Goal: Check status: Check status

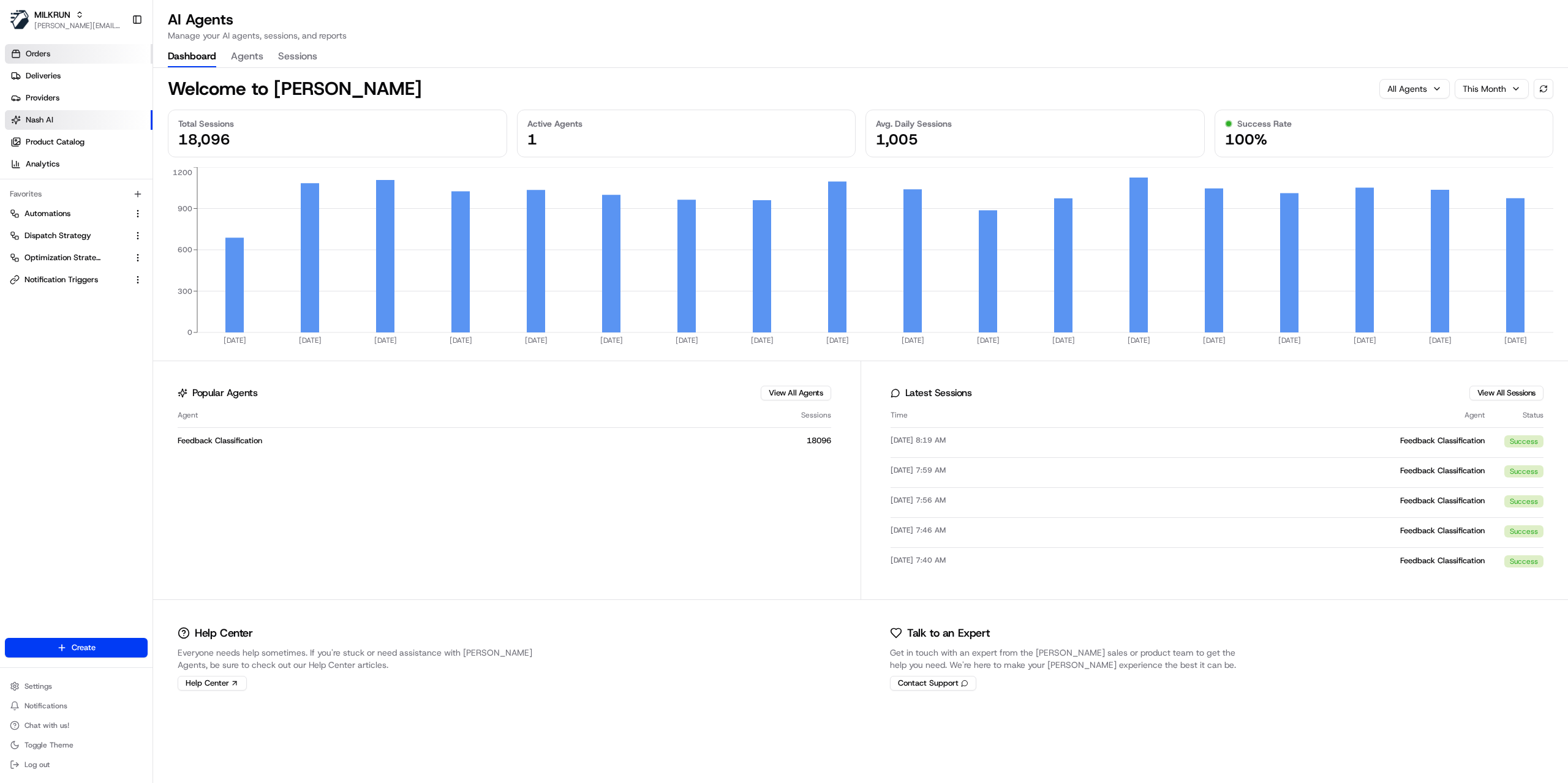
click at [43, 53] on span "Orders" at bounding box center [38, 54] width 25 height 11
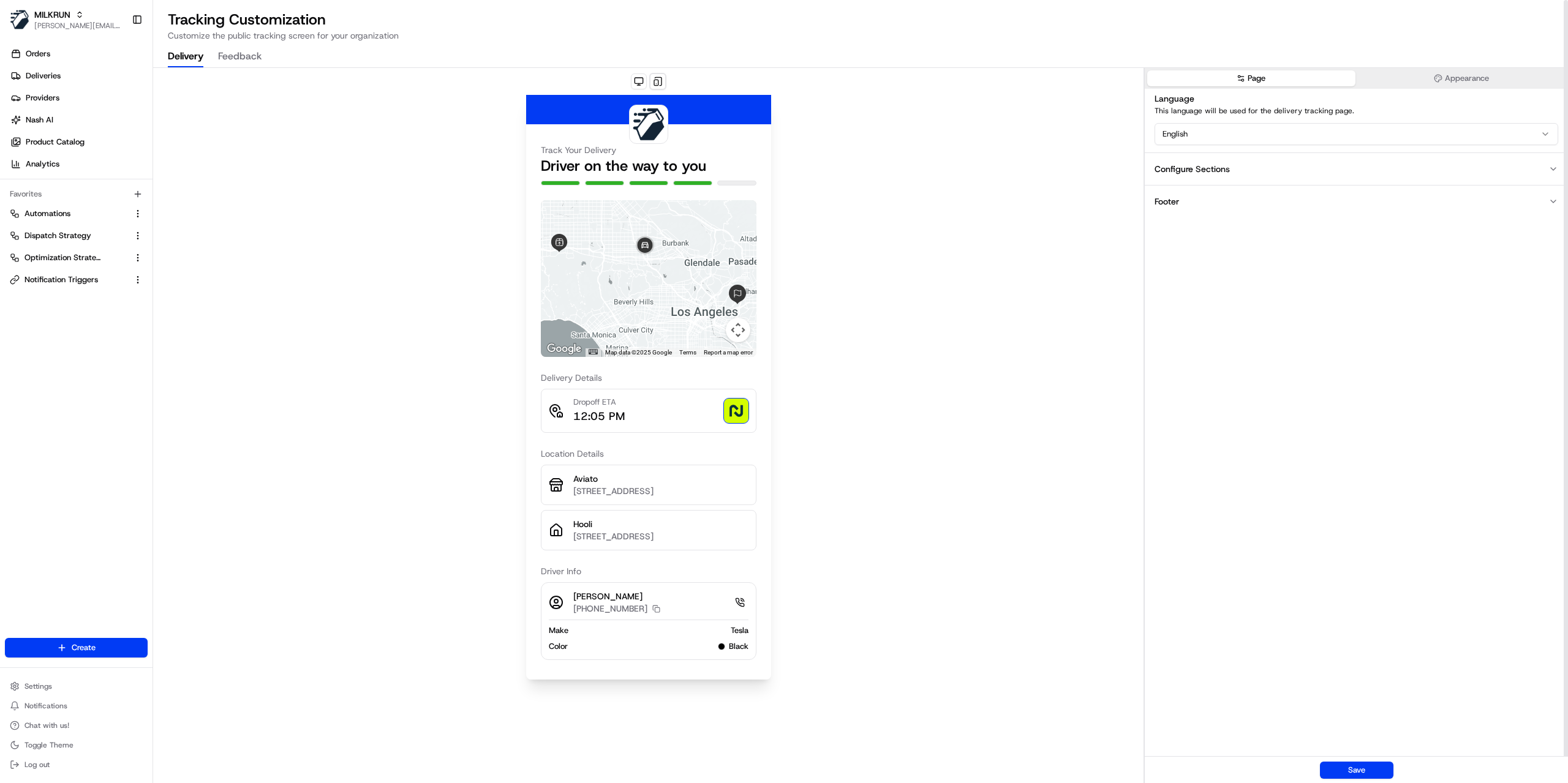
click at [395, 650] on div "Track Your Delivery Driver on the way to you ← Move left → Move right ↑ Move up…" at bounding box center [648, 426] width 990 height 716
click at [65, 58] on link "Orders" at bounding box center [79, 54] width 147 height 20
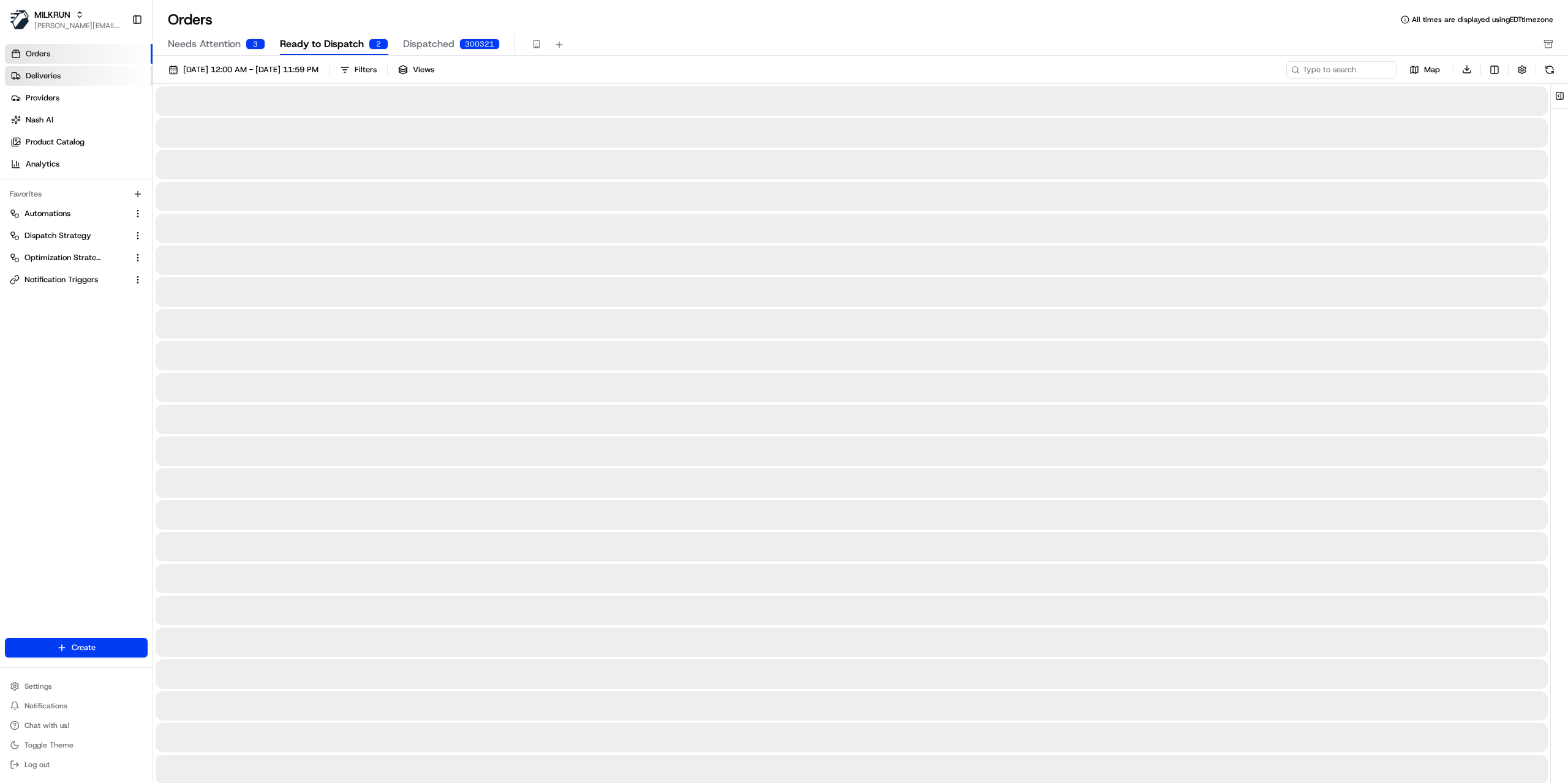
click at [53, 70] on link "Deliveries" at bounding box center [79, 76] width 147 height 20
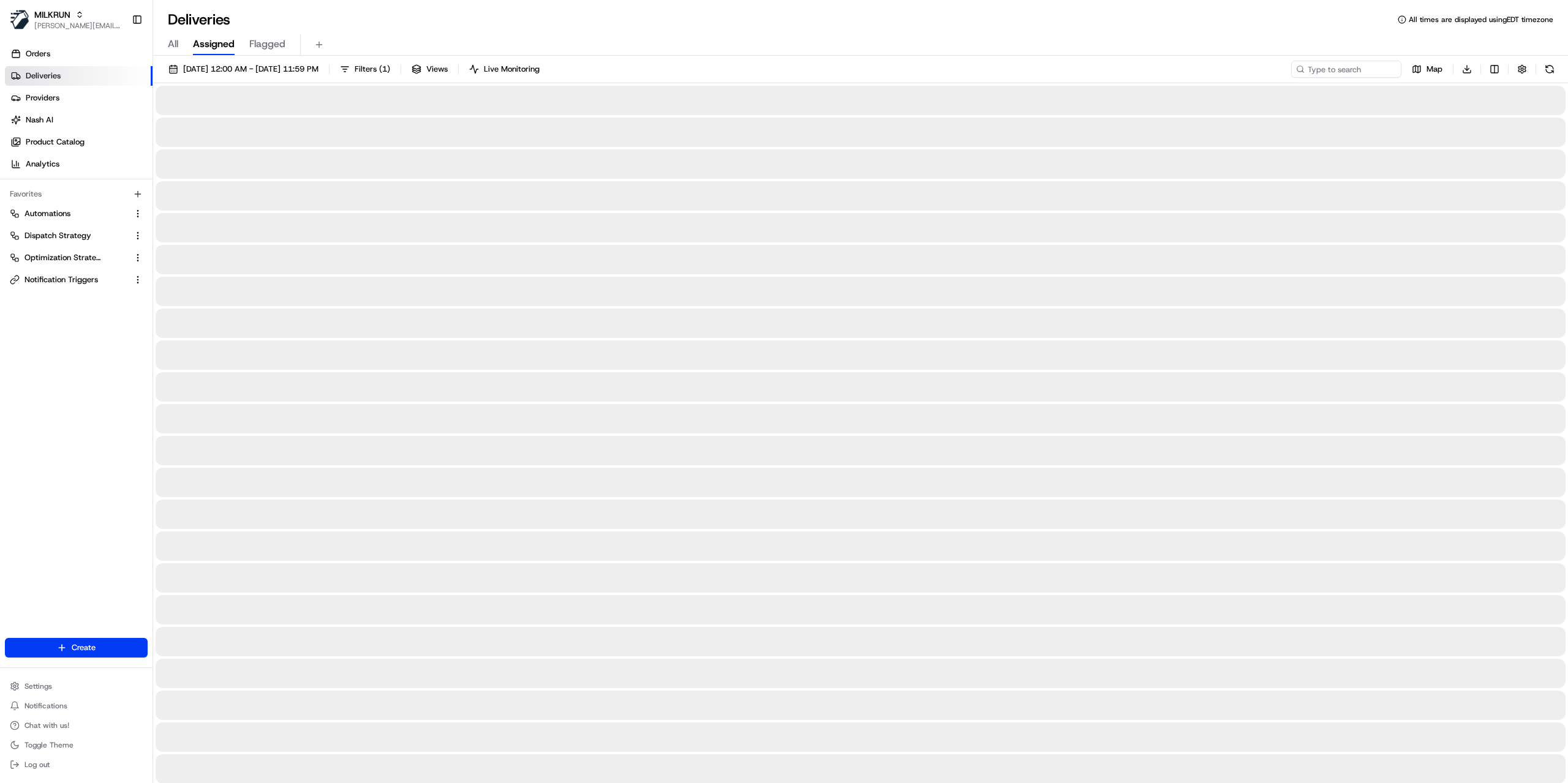
click at [172, 45] on span "All" at bounding box center [173, 44] width 10 height 15
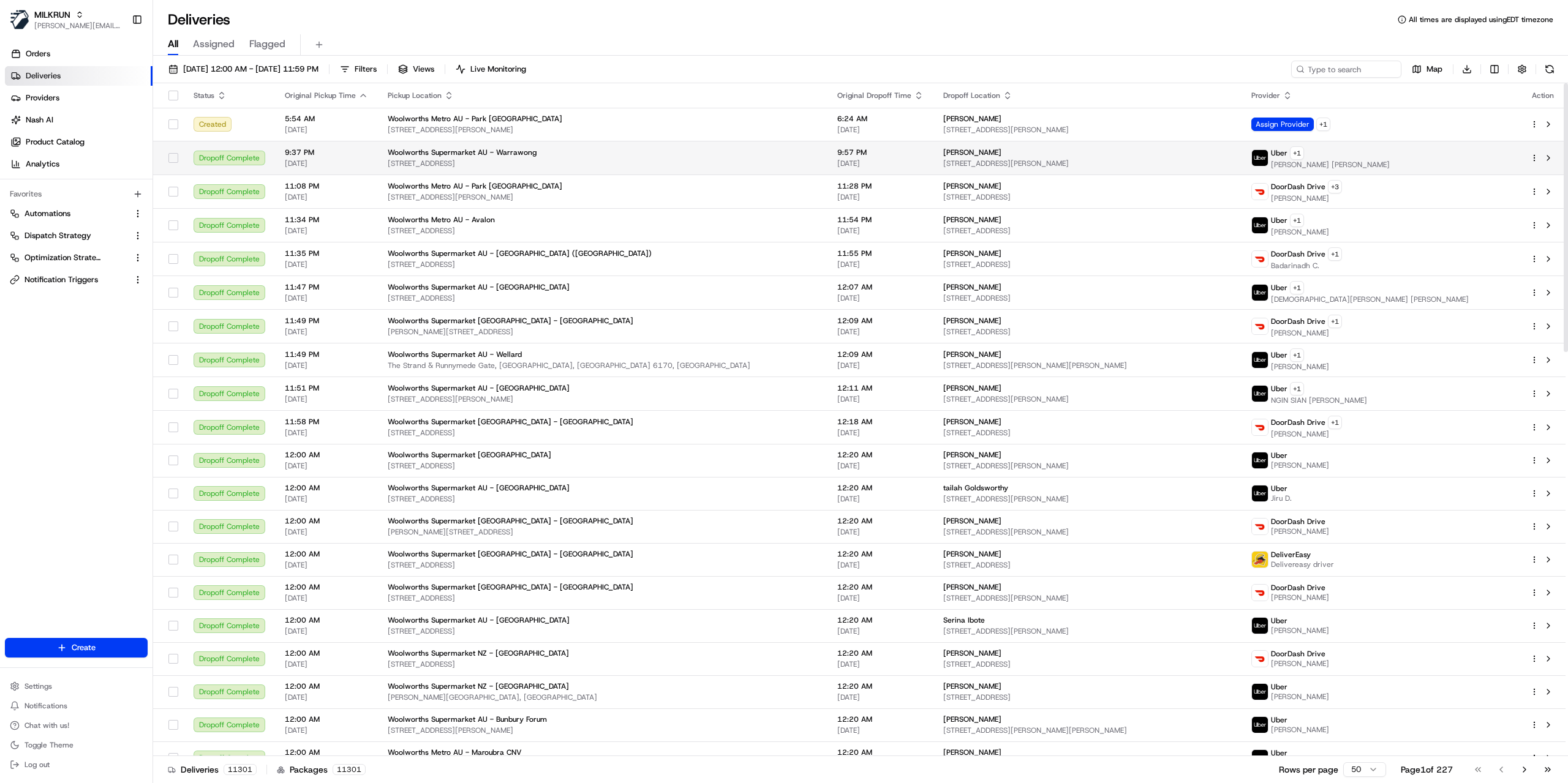
click at [373, 152] on td "9:37 PM 17/08/2025" at bounding box center [327, 157] width 103 height 34
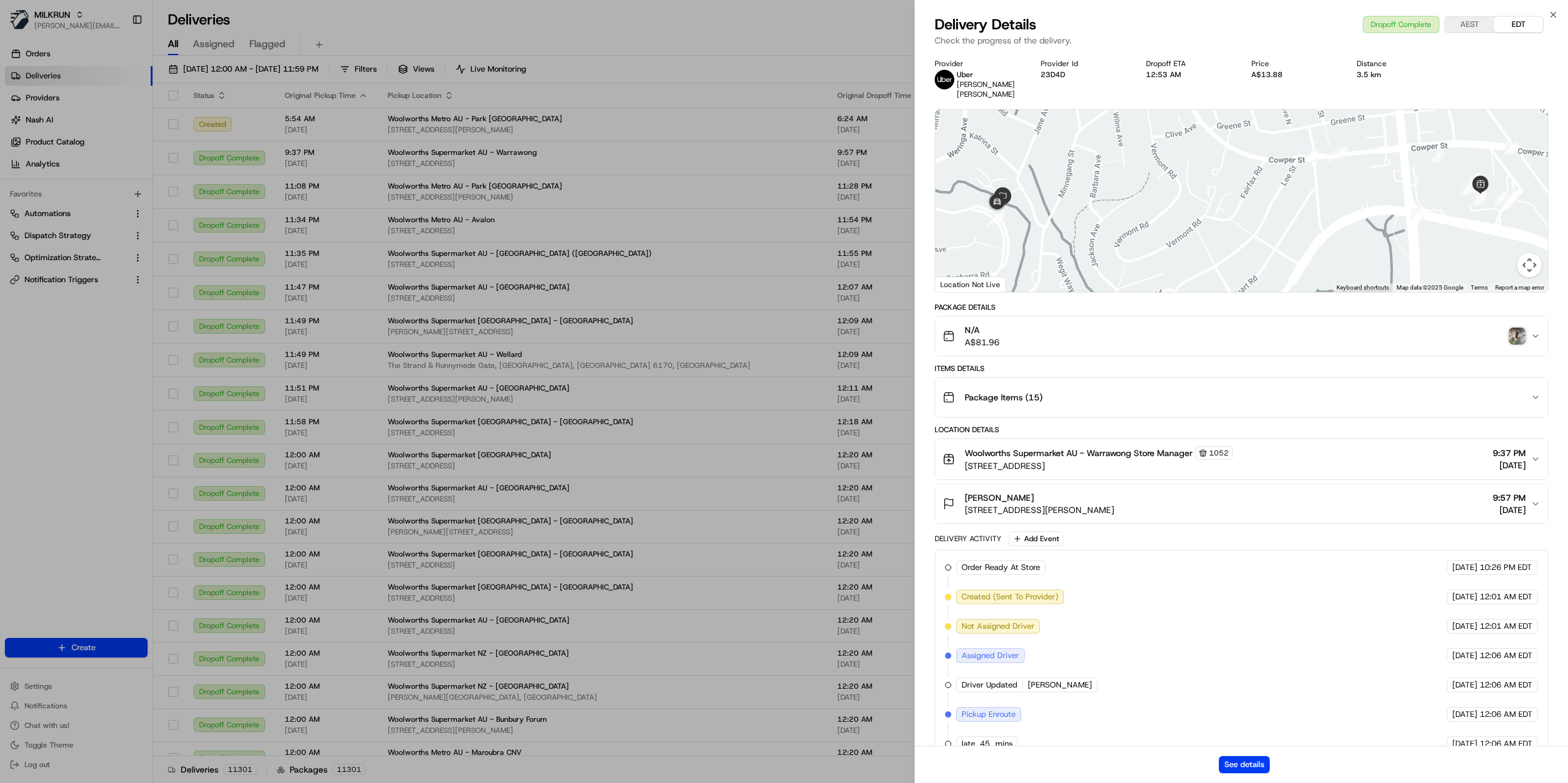
click at [1088, 403] on div "Package Items ( 15 )" at bounding box center [1236, 397] width 588 height 25
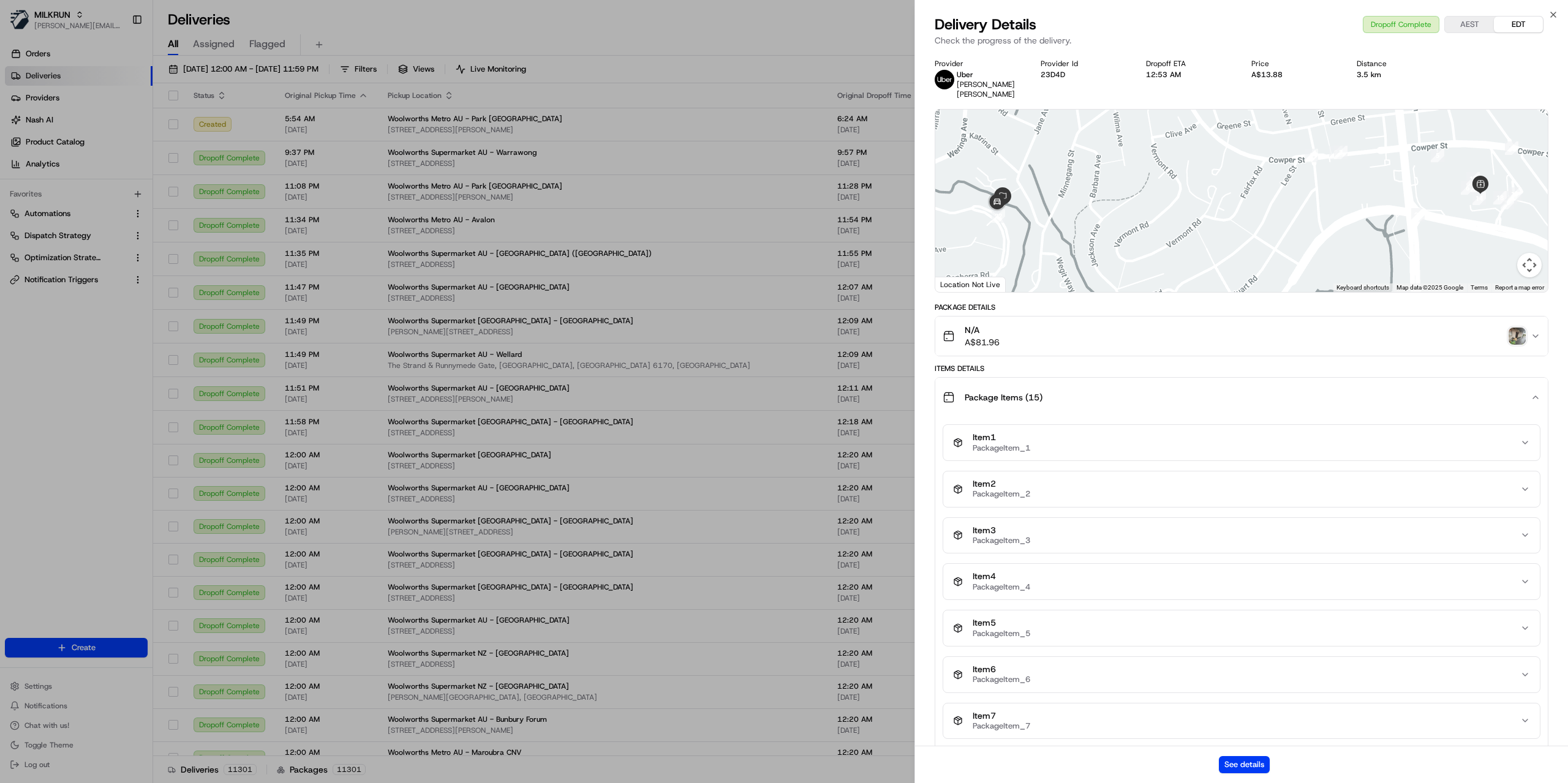
click at [1075, 445] on div "Item 1 PackageItem_1" at bounding box center [1236, 443] width 567 height 21
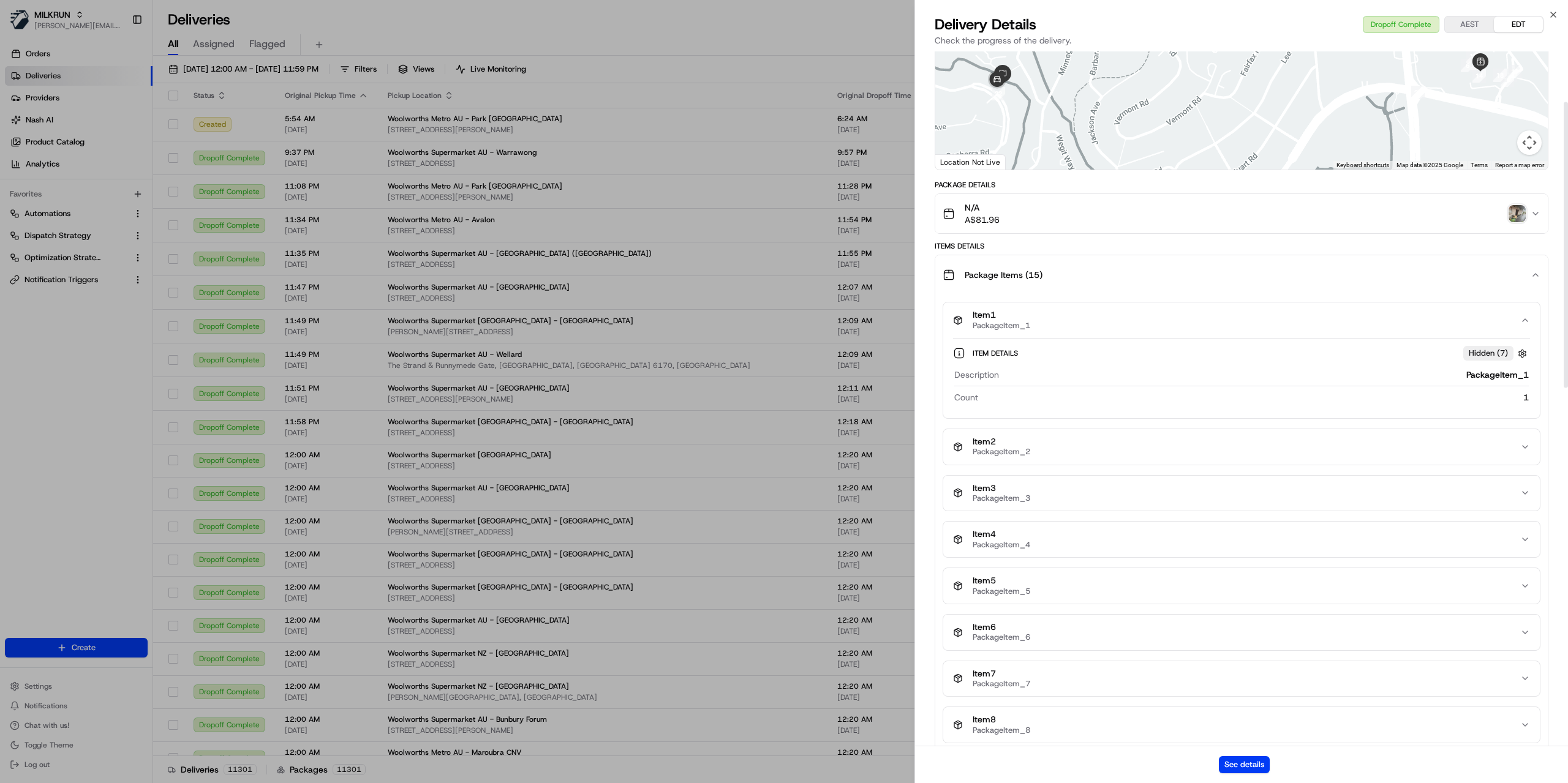
click at [1121, 447] on div "Item 2 PackageItem_2" at bounding box center [1236, 447] width 567 height 21
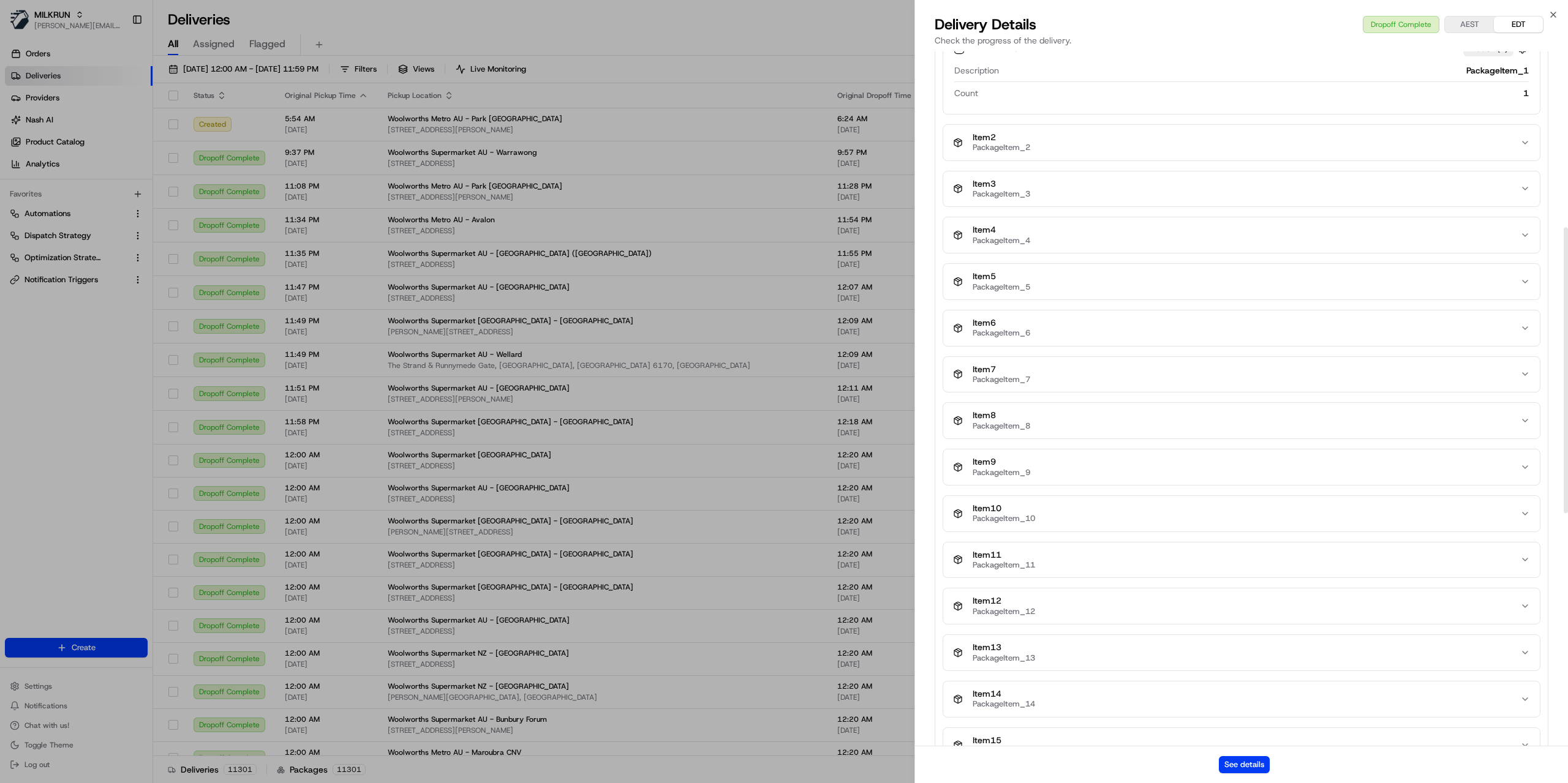
scroll to position [429, 0]
click at [1100, 496] on button "Item 10 PackageItem_10" at bounding box center [1241, 512] width 597 height 36
click at [1131, 502] on div "Item 10 PackageItem_10" at bounding box center [1236, 512] width 567 height 21
